Goal: Information Seeking & Learning: Check status

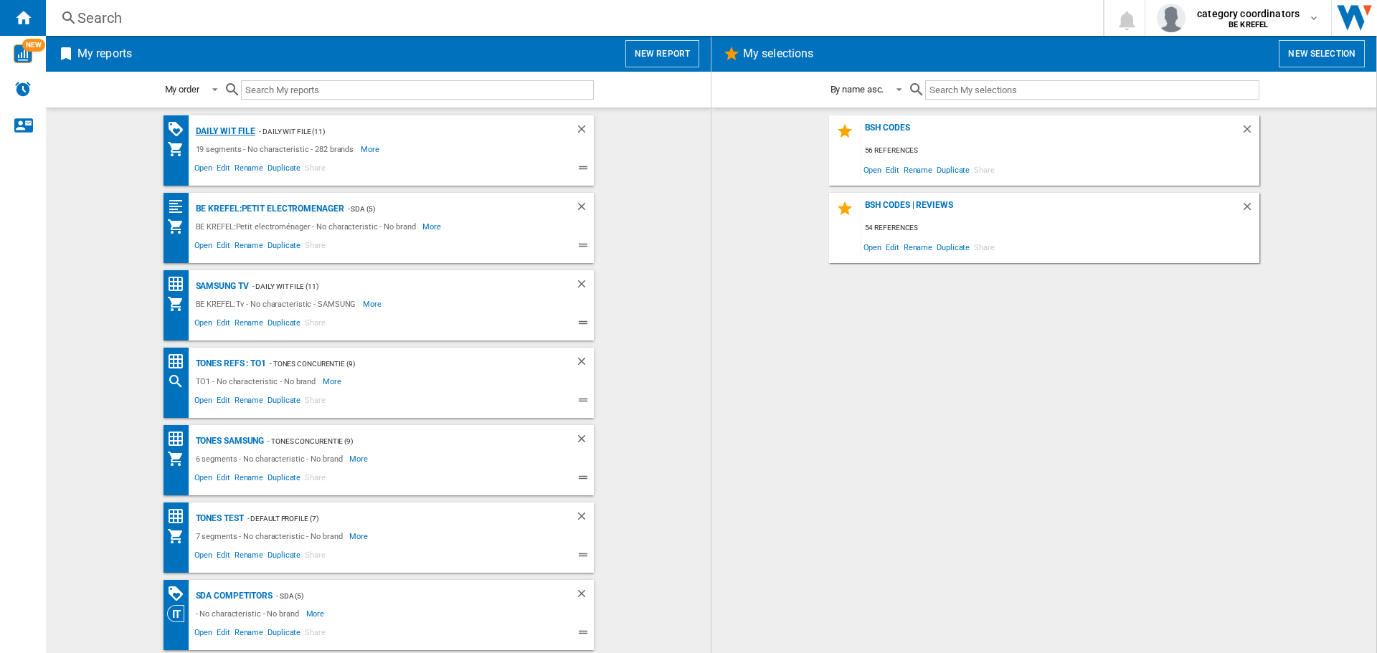
click at [227, 134] on div "Daily WIT file" at bounding box center [224, 132] width 64 height 18
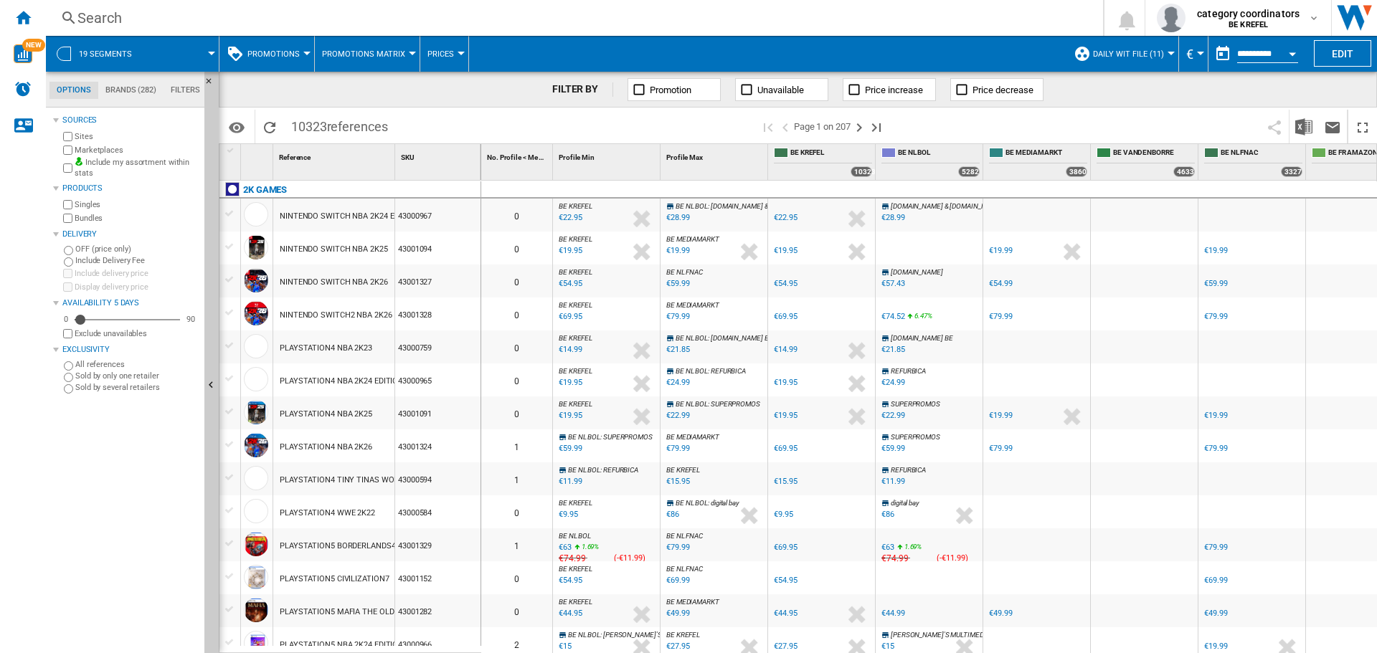
click at [280, 47] on button "Promotions" at bounding box center [277, 54] width 60 height 36
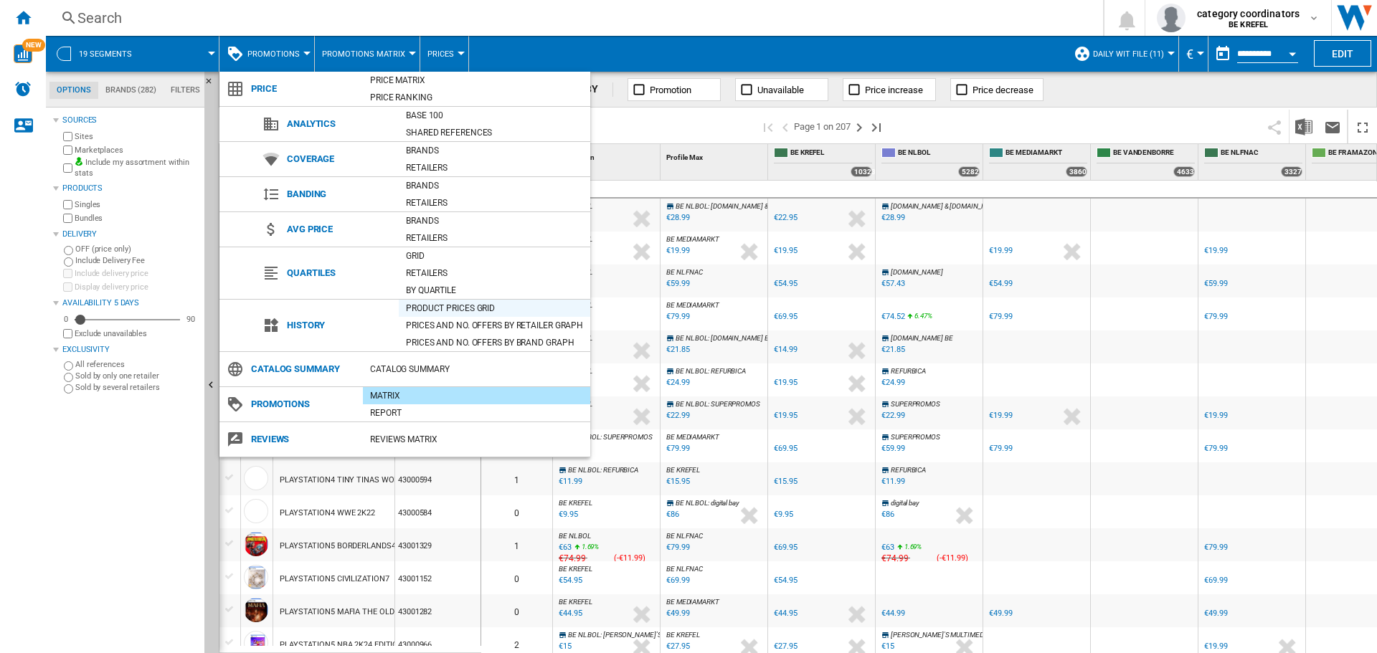
click at [435, 315] on div "Product prices grid" at bounding box center [494, 308] width 191 height 14
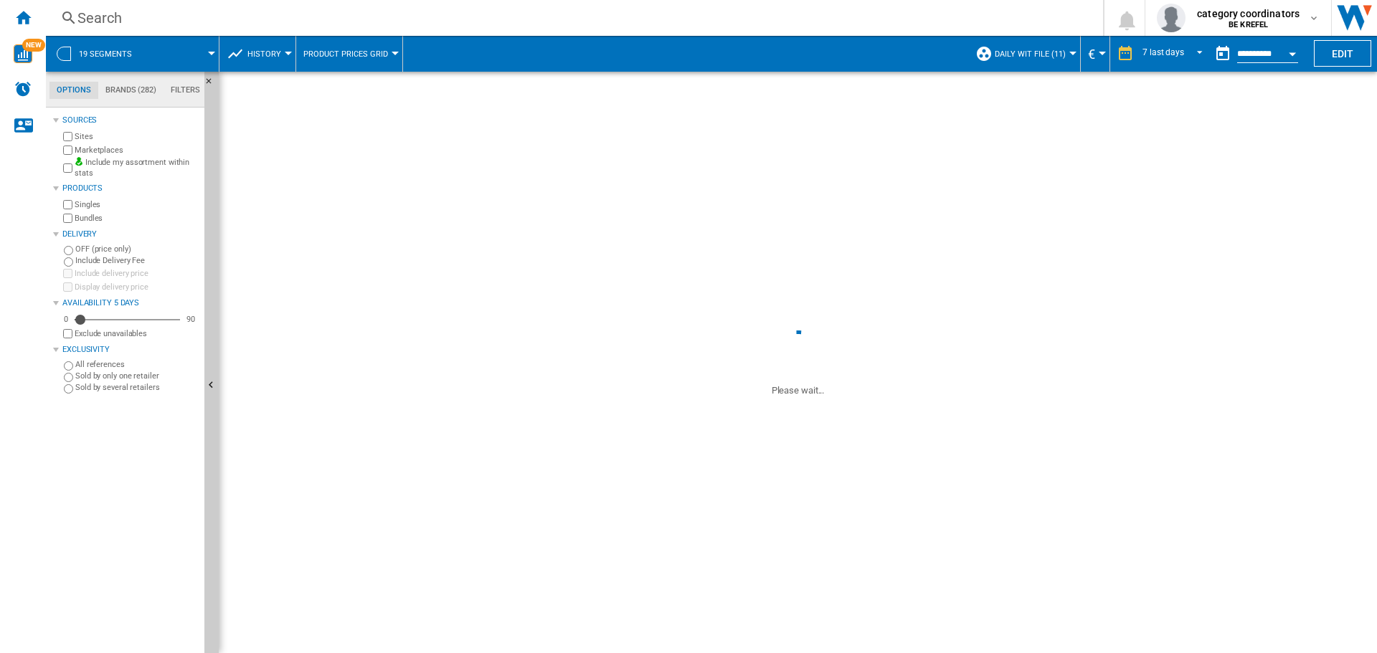
click at [150, 16] on div "Search" at bounding box center [571, 18] width 988 height 20
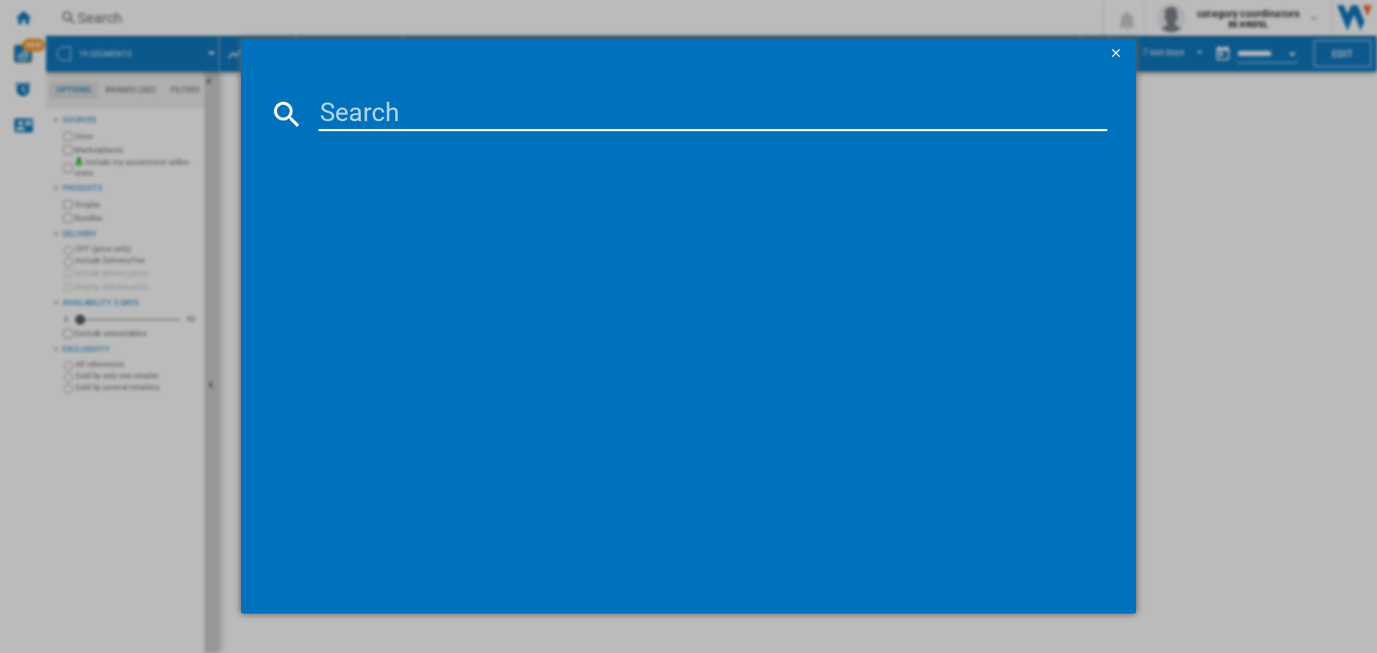
click at [462, 120] on input at bounding box center [712, 114] width 789 height 34
type input "12007547"
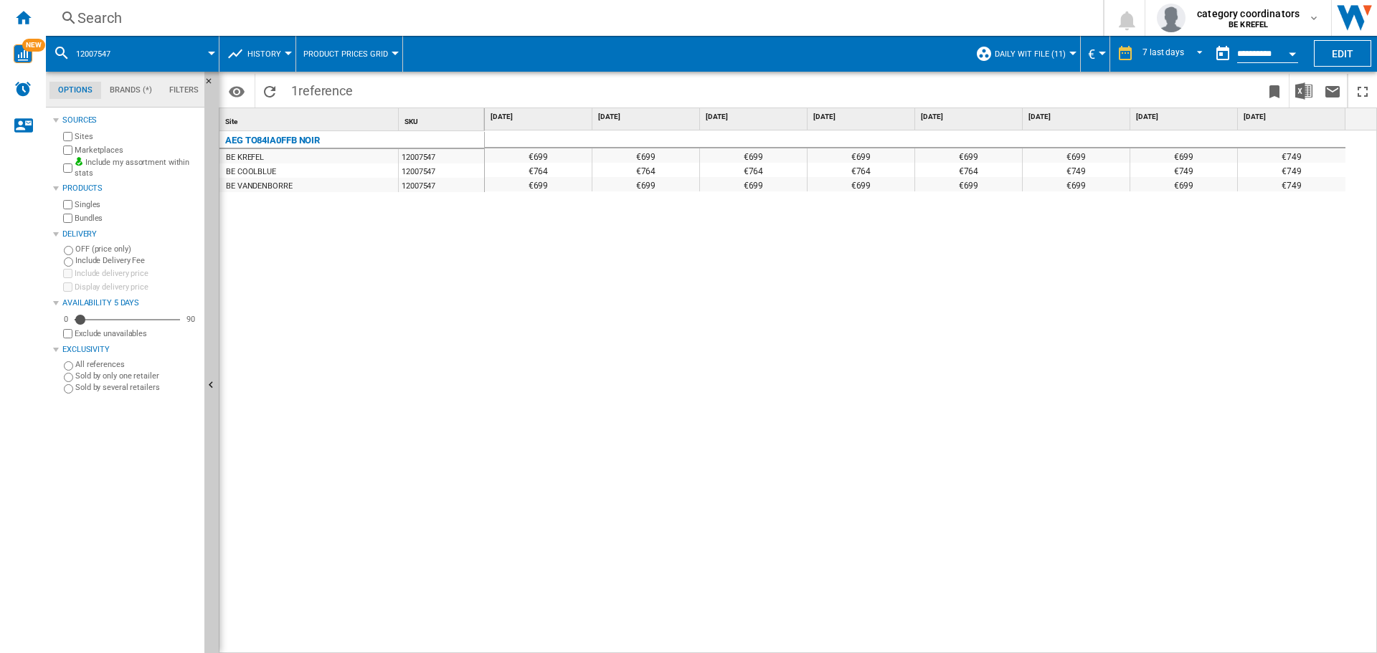
click at [666, 556] on div "€699 €699 €699 €699 €699 €699 €699 €749 €764 €764 €764 €764 €764 €749 €749 €749…" at bounding box center [931, 391] width 893 height 523
click at [163, 18] on div "Search" at bounding box center [571, 18] width 988 height 20
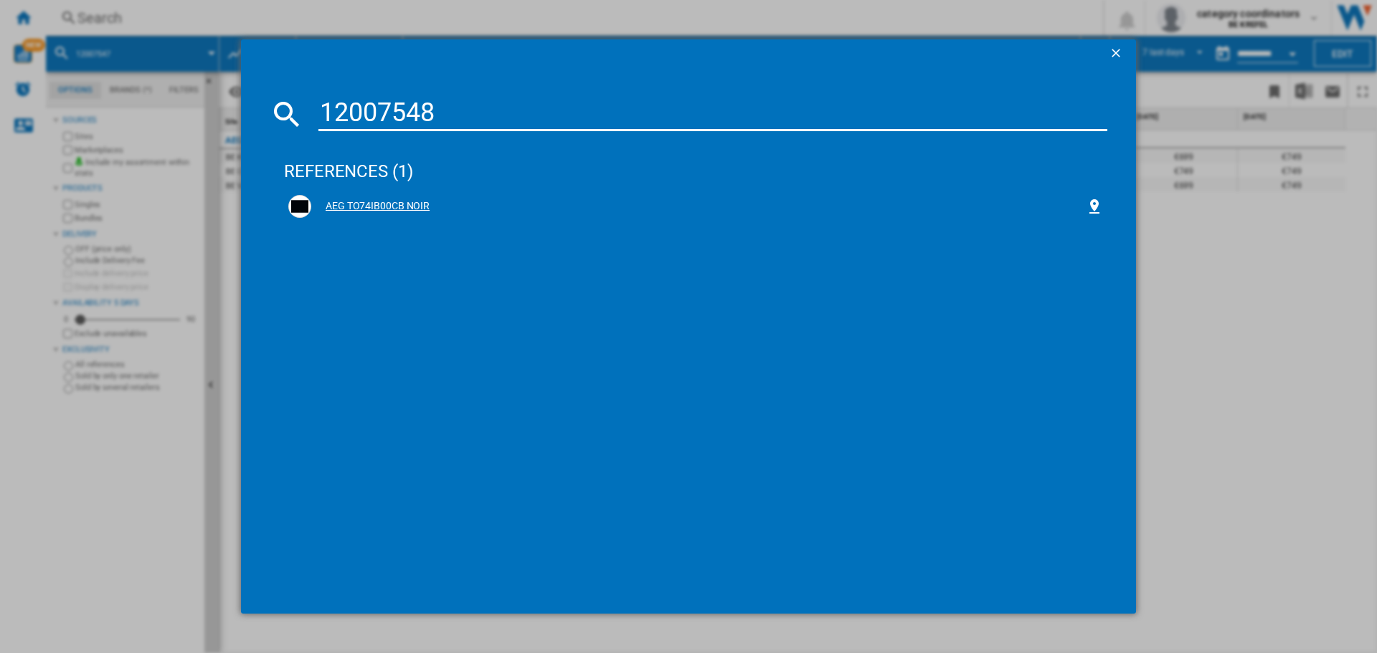
type input "12007548"
click at [389, 214] on div "AEG TO74IB00CB NOIR" at bounding box center [695, 206] width 814 height 23
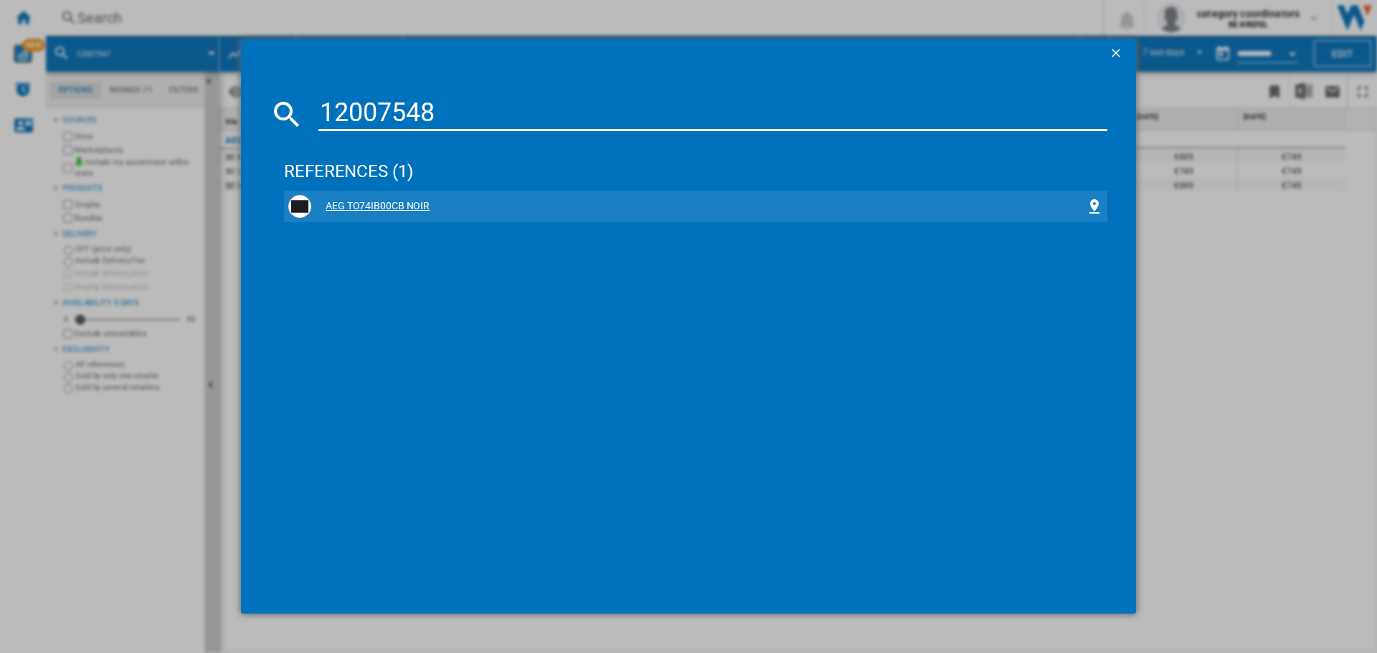
click at [391, 202] on div "AEG TO74IB00CB NOIR" at bounding box center [698, 206] width 774 height 14
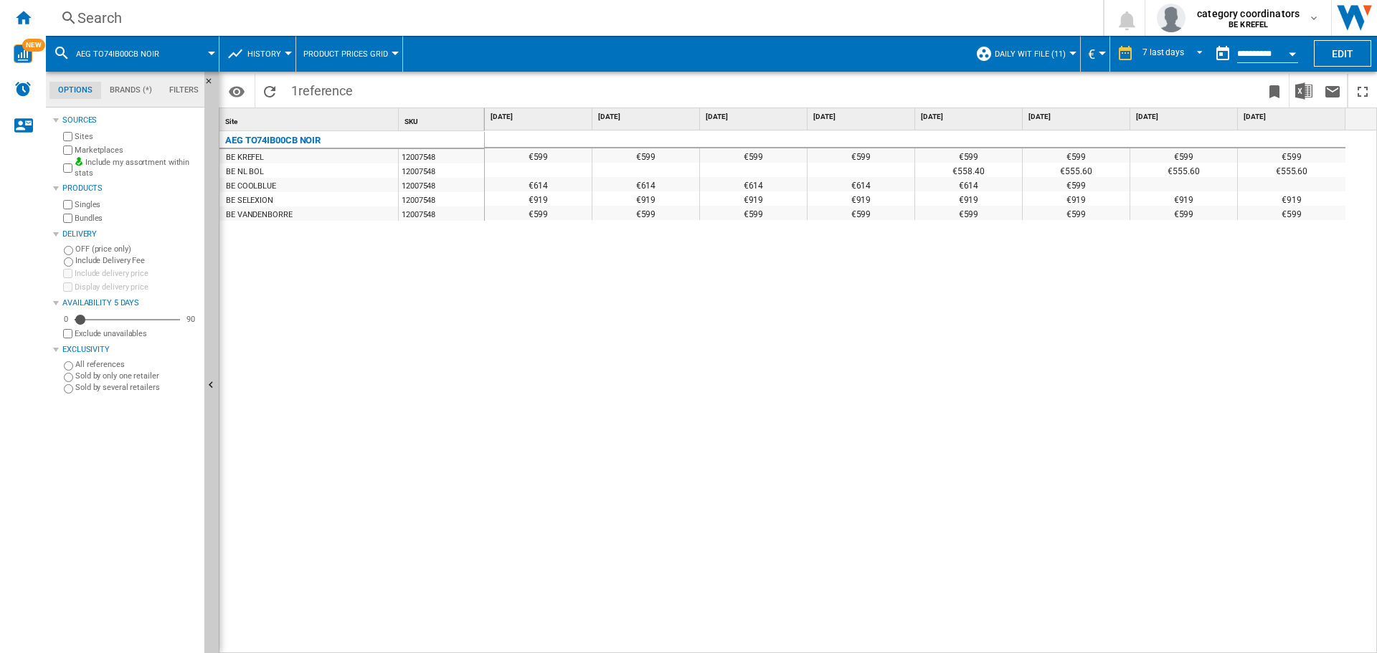
click at [610, 542] on div "€599 €599 €599 €599 €599 €599 €599 €599 €558.40 €555.60 €555.60 €555.60 €614 €6…" at bounding box center [931, 391] width 893 height 523
click at [188, 19] on div "Search" at bounding box center [571, 18] width 988 height 20
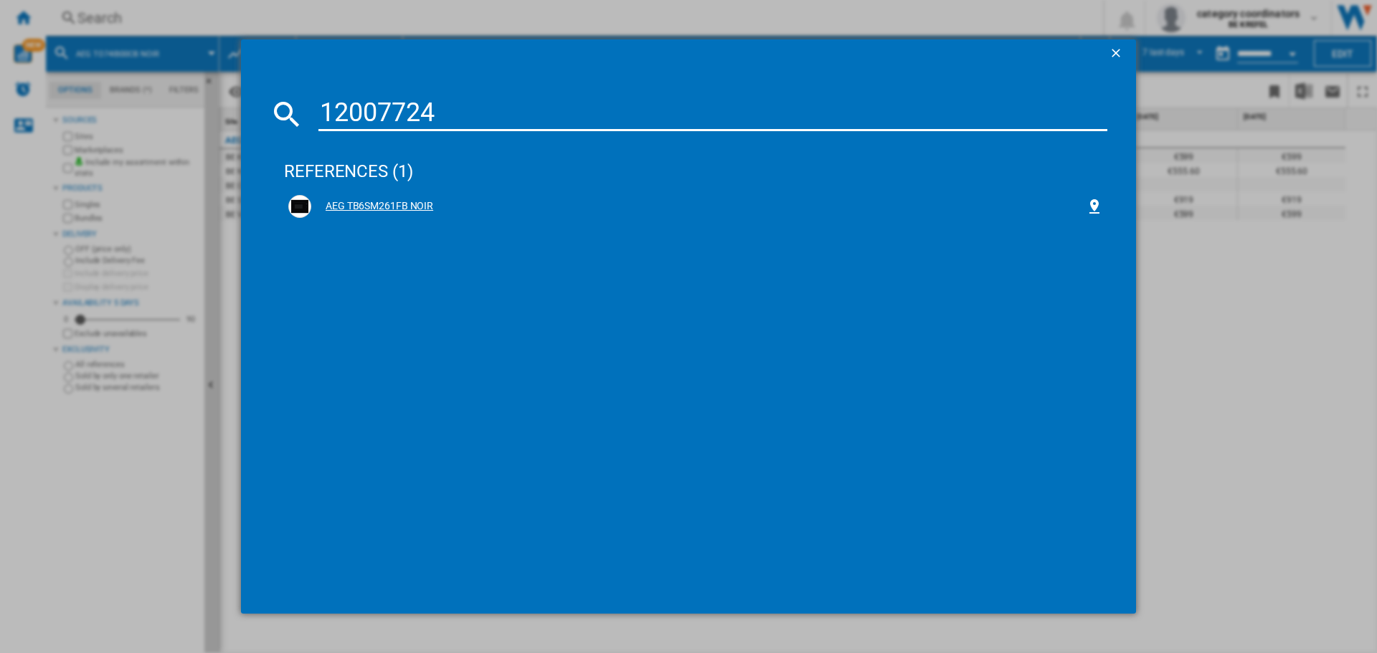
type input "12007724"
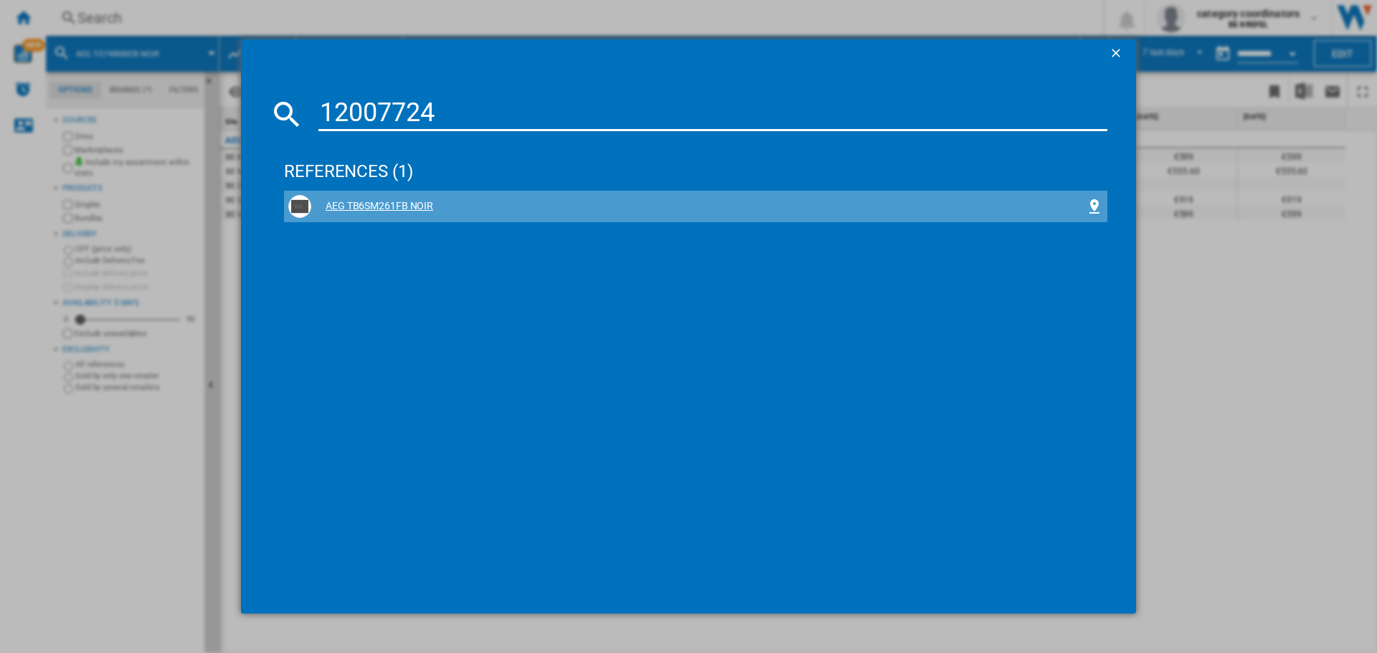
click at [396, 199] on div "AEG TB6SM261FB NOIR" at bounding box center [695, 206] width 814 height 23
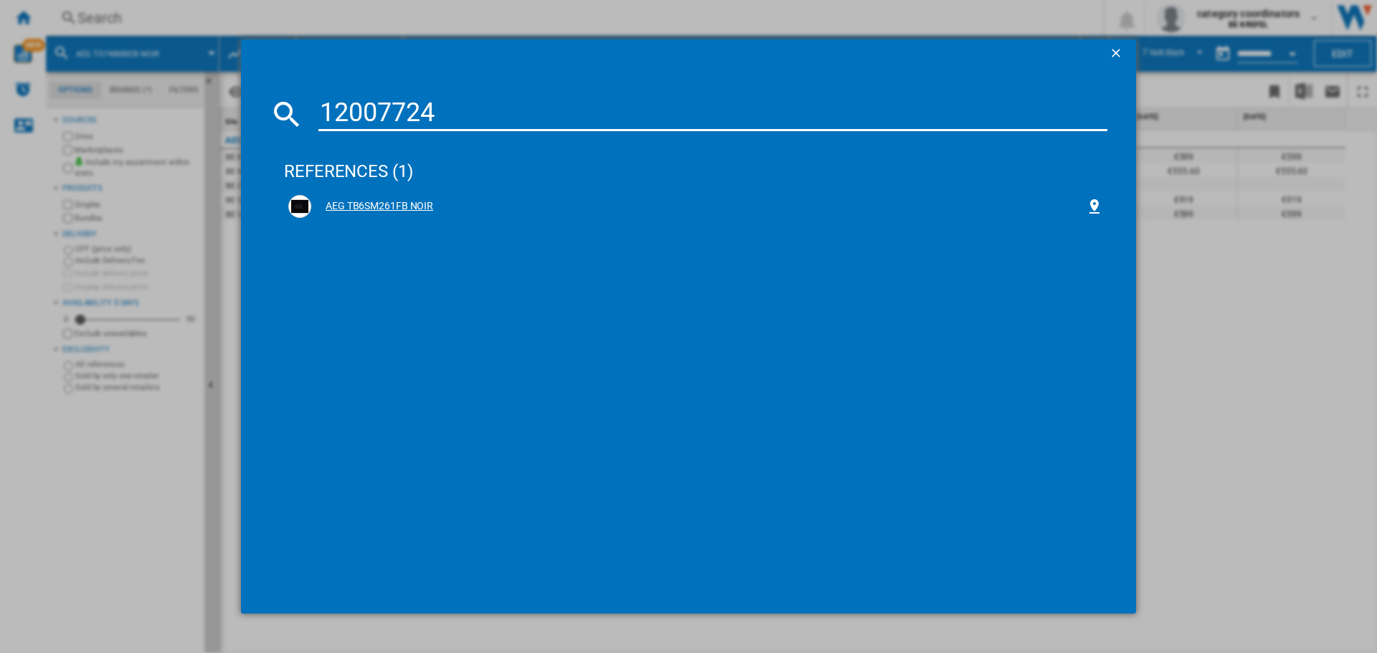
click at [299, 202] on img at bounding box center [299, 206] width 17 height 17
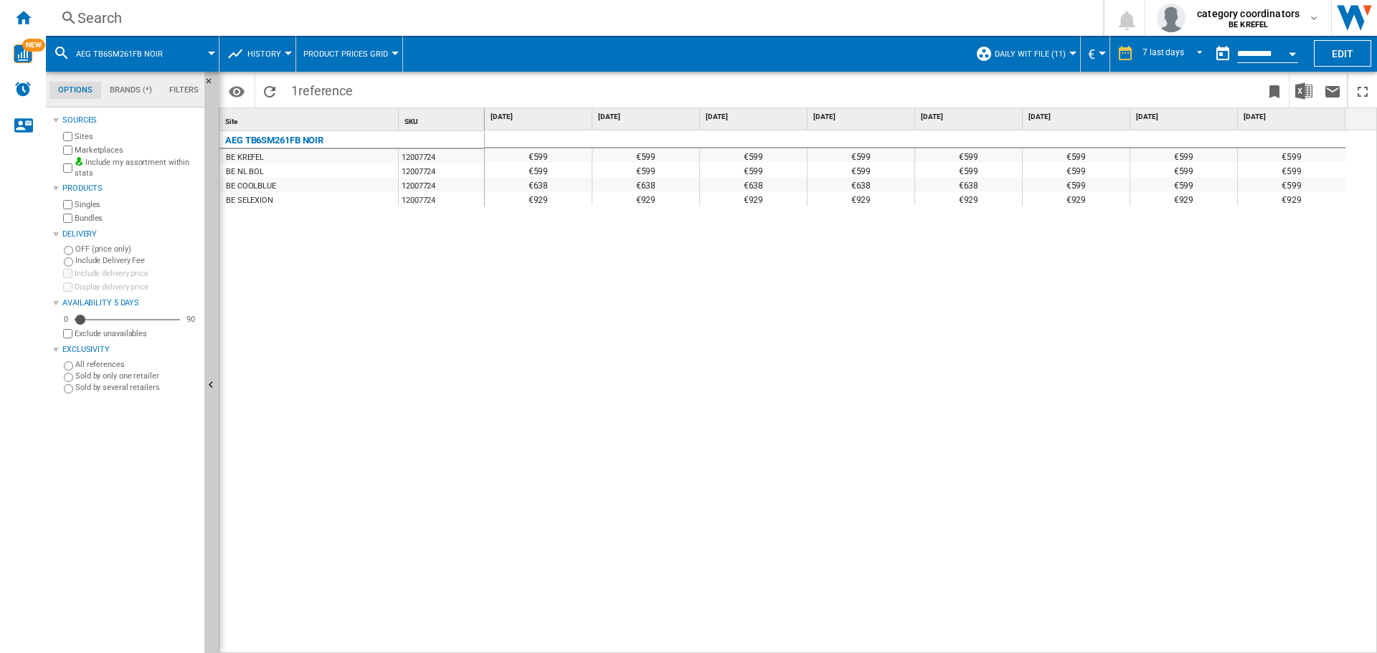
click at [122, 27] on div "Search" at bounding box center [571, 18] width 988 height 20
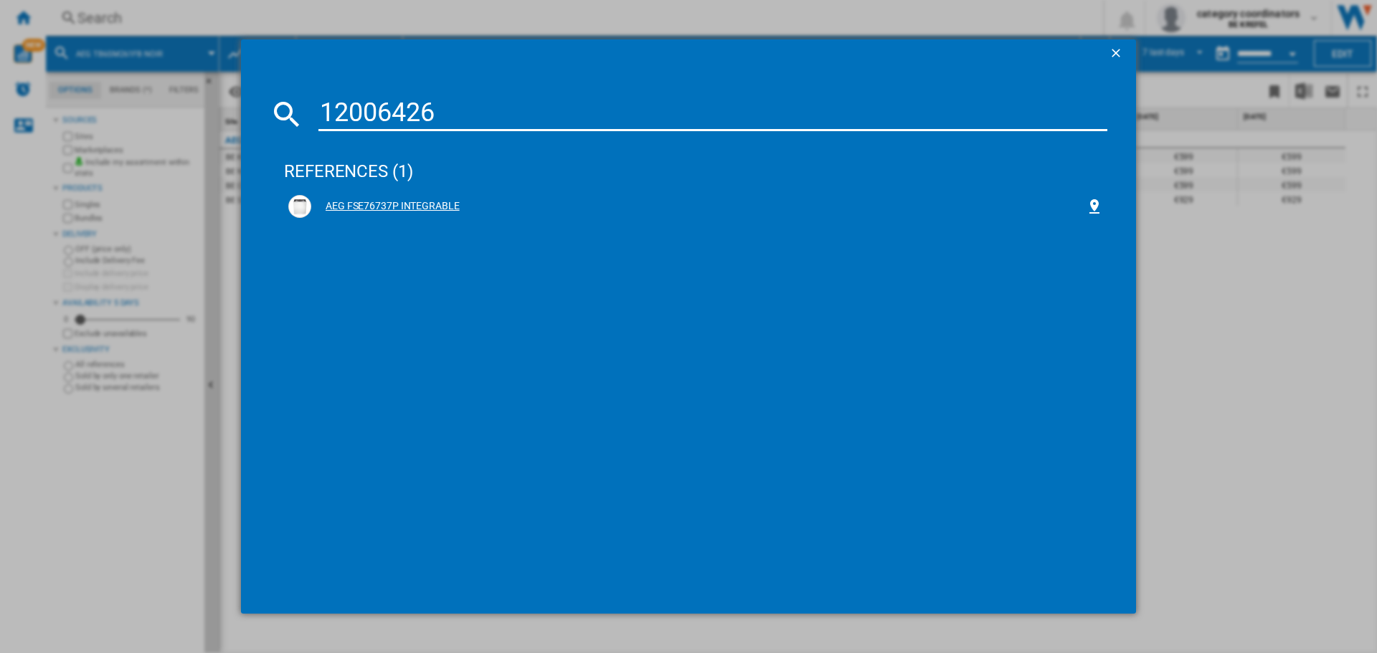
type input "12006426"
click at [418, 201] on div "AEG FSE76737P INTEGRABLE" at bounding box center [698, 206] width 774 height 14
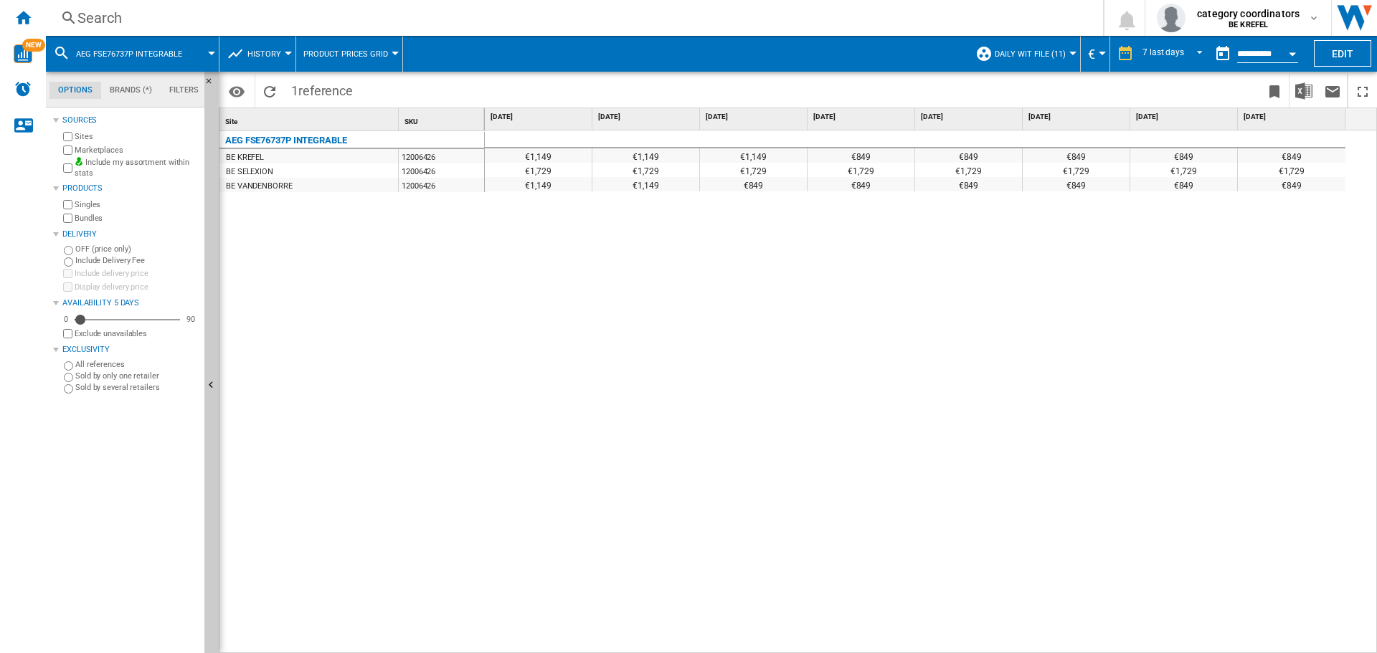
click at [609, 560] on div "€1,149 €1,149 €1,149 €849 €849 €849 €849 €849 €1,729 €1,729 €1,729 €1,729 €1,72…" at bounding box center [931, 391] width 893 height 523
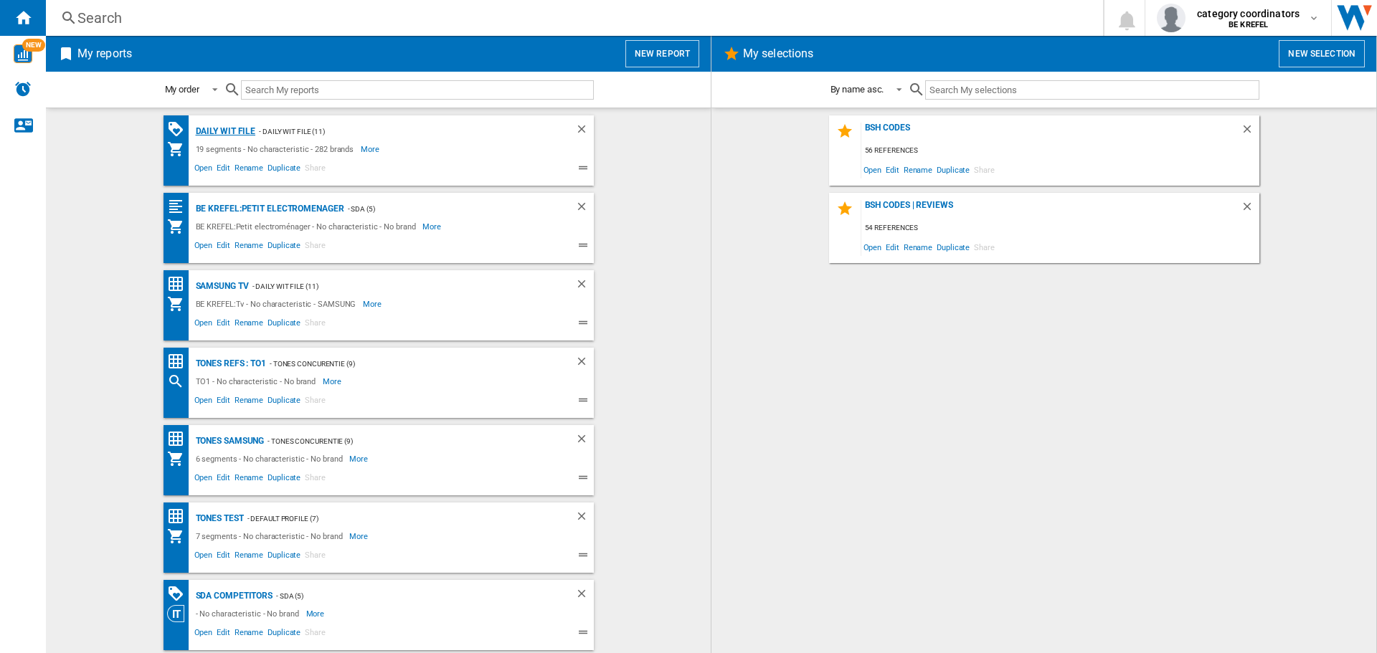
click at [239, 128] on div "Daily WIT file" at bounding box center [224, 132] width 64 height 18
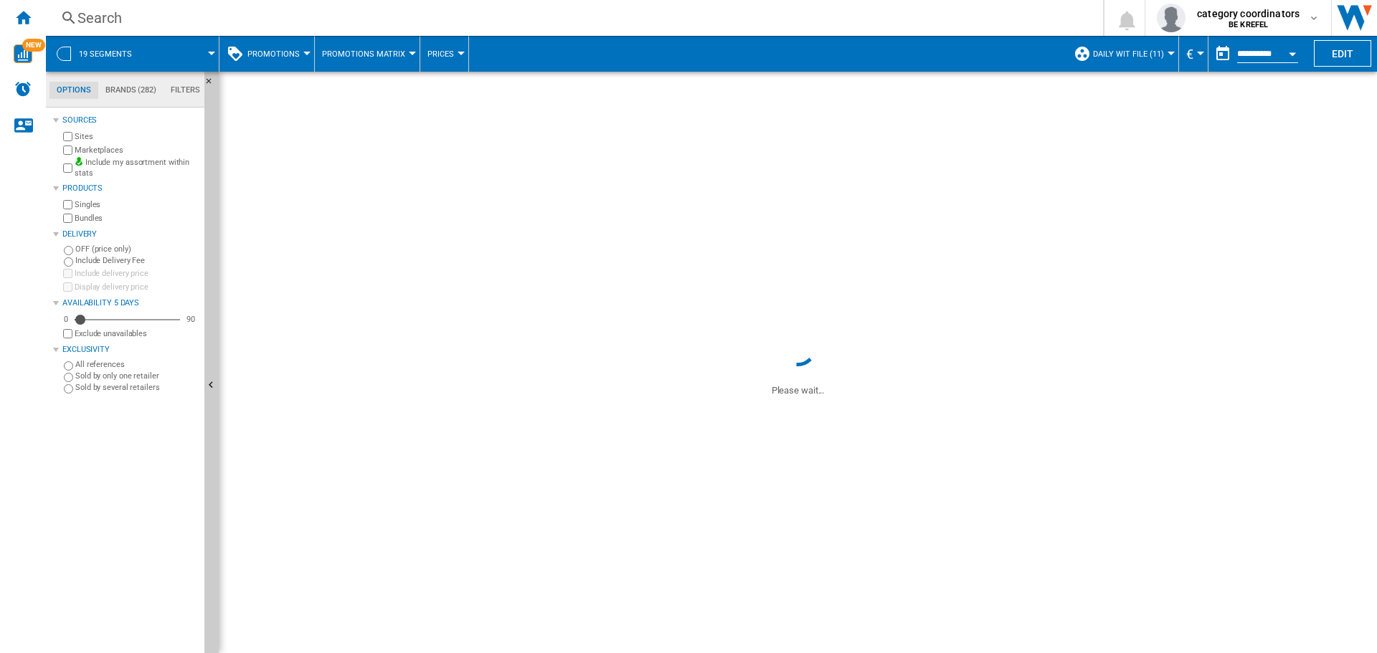
click at [295, 53] on span "Promotions" at bounding box center [273, 53] width 52 height 9
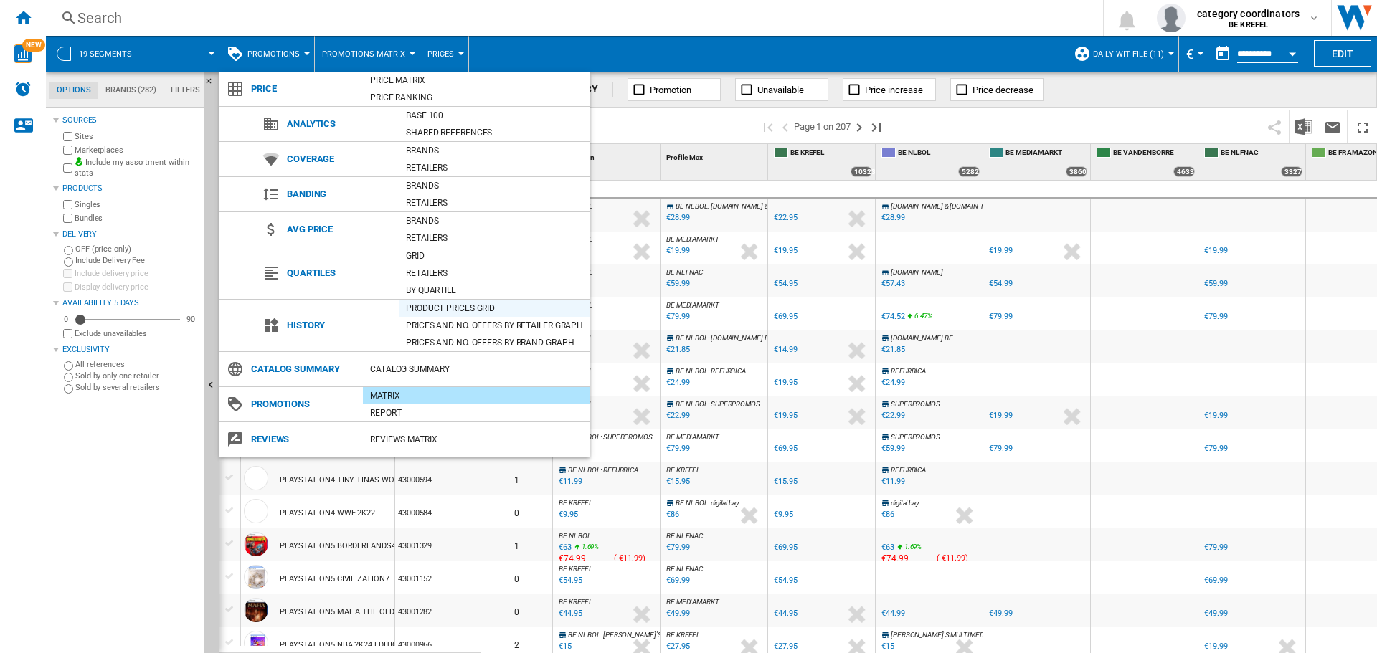
click at [434, 303] on div "Product prices grid" at bounding box center [494, 308] width 191 height 14
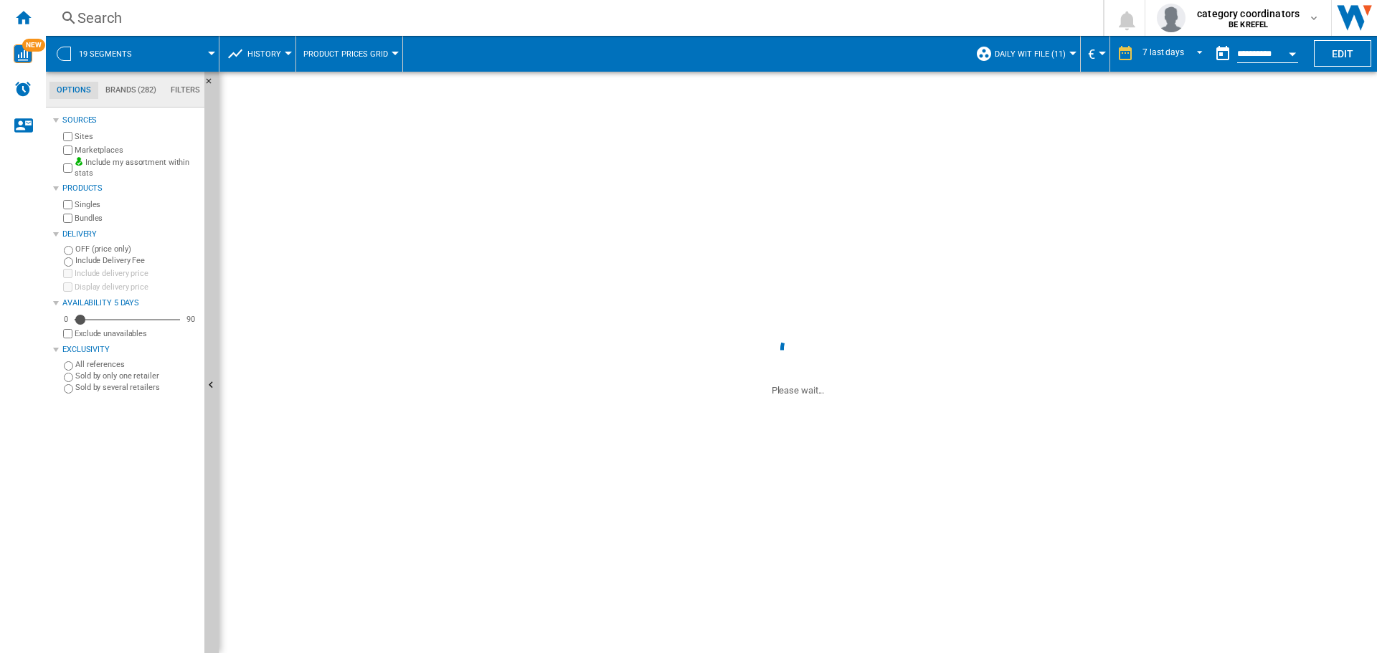
click at [158, 23] on div "Search" at bounding box center [571, 18] width 988 height 20
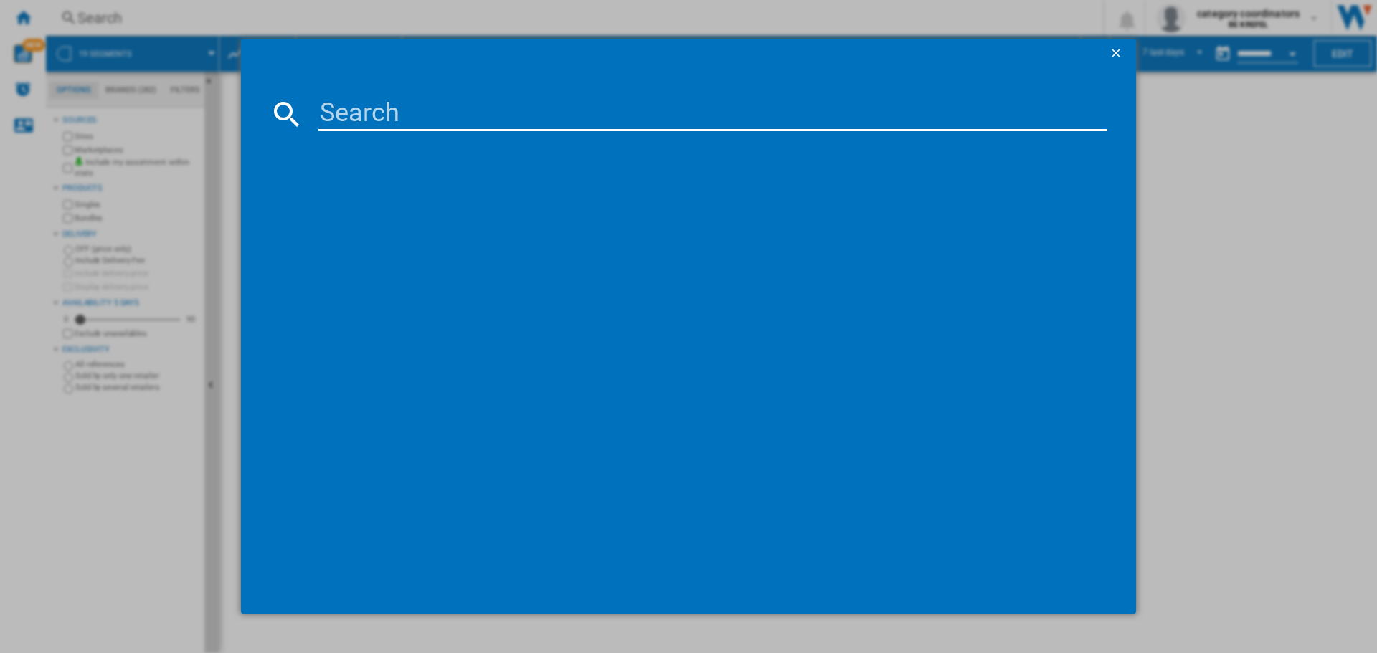
click at [404, 127] on input at bounding box center [712, 114] width 789 height 34
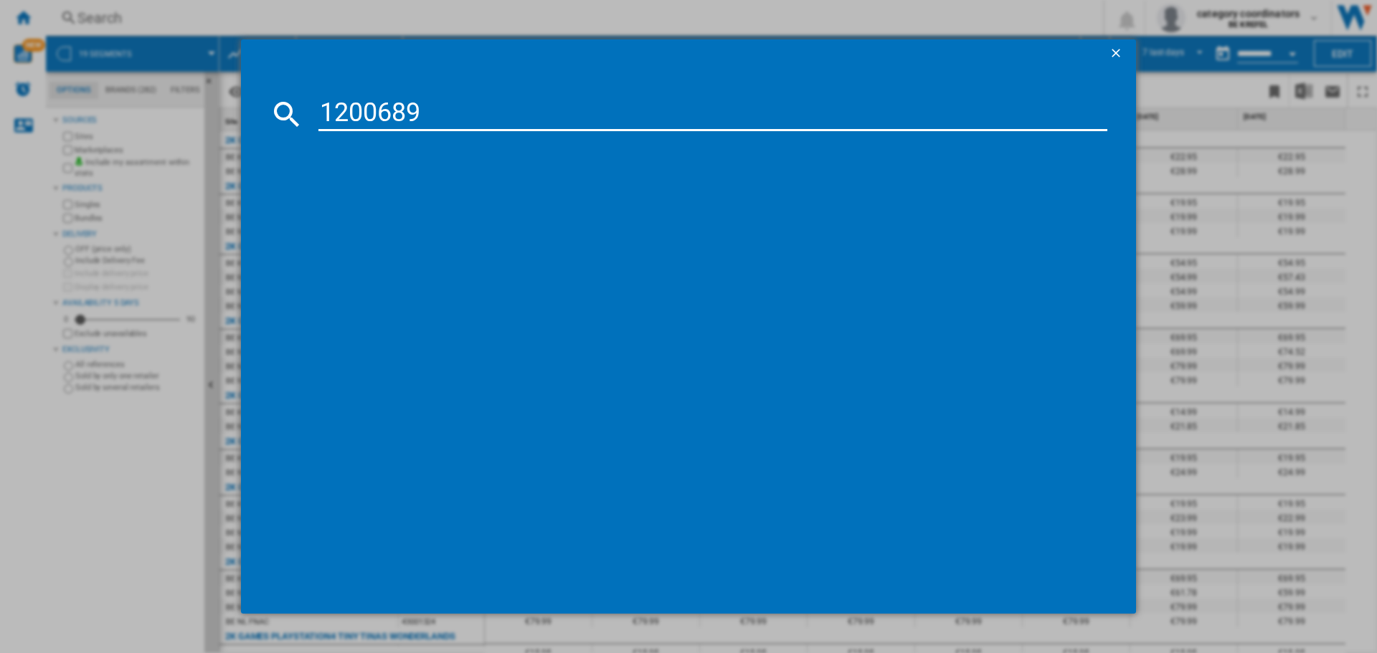
type input "12006894"
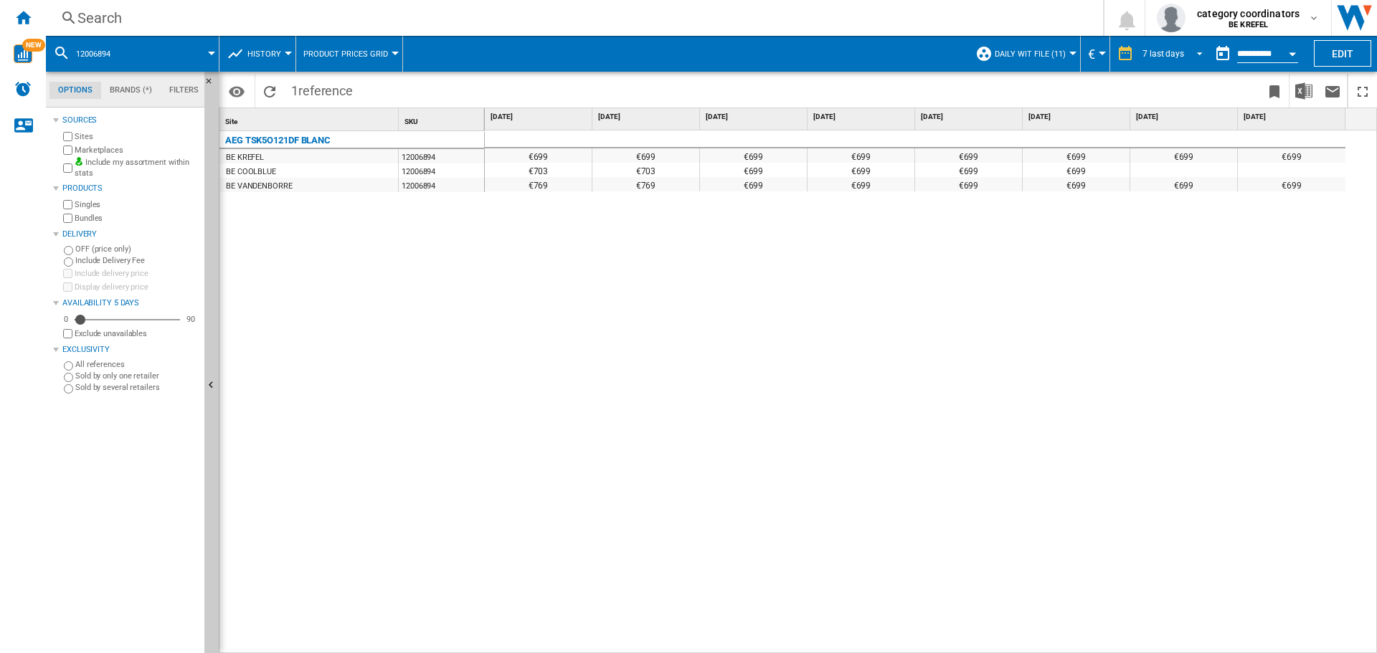
click at [1169, 57] on div "7 last days" at bounding box center [1163, 54] width 42 height 10
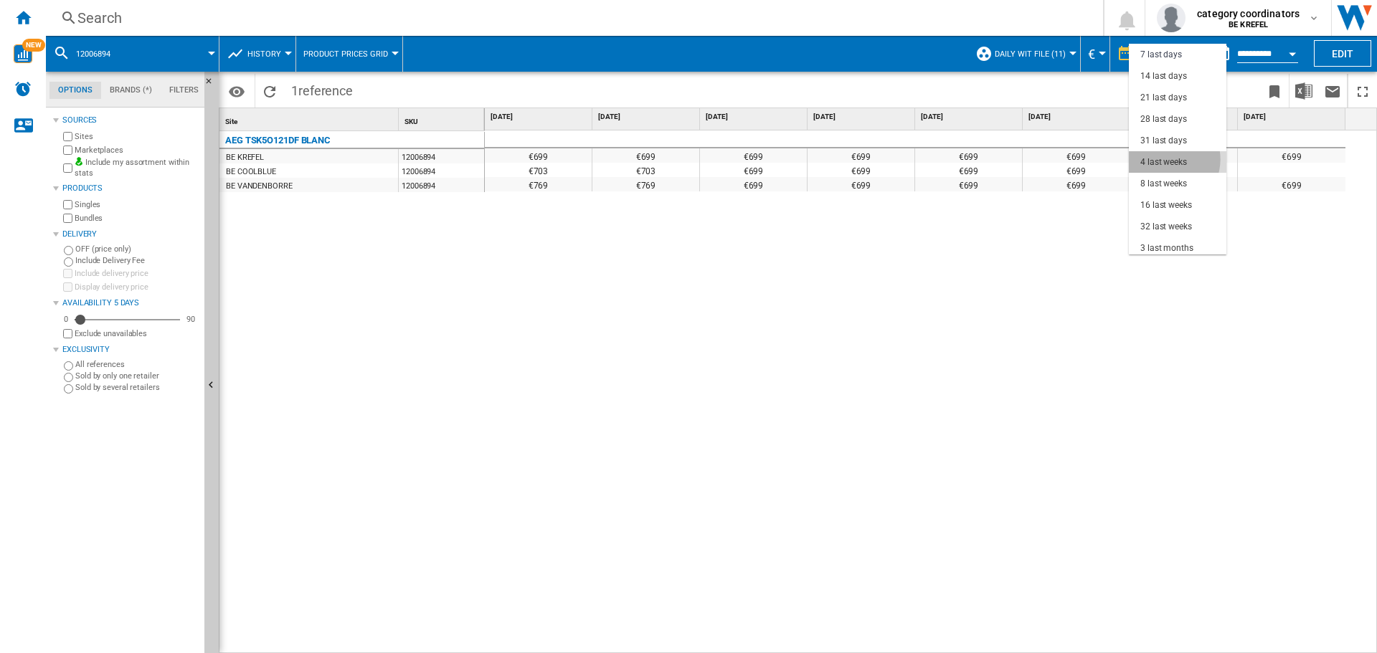
click at [1164, 159] on div "4 last weeks" at bounding box center [1163, 162] width 47 height 12
